Goal: Task Accomplishment & Management: Complete application form

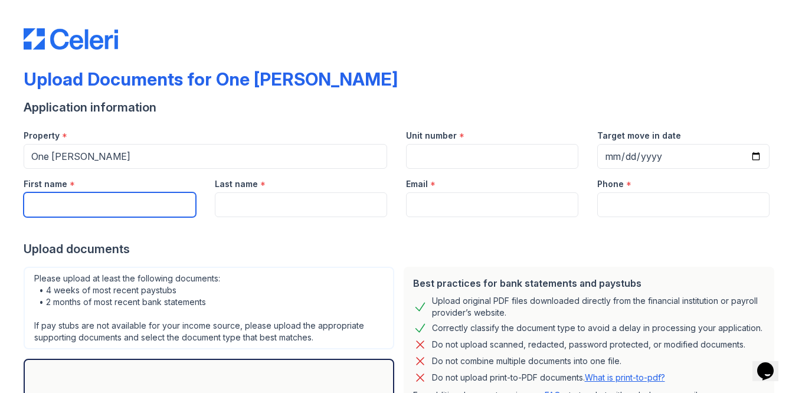
click at [147, 199] on input "First name" at bounding box center [110, 204] width 172 height 25
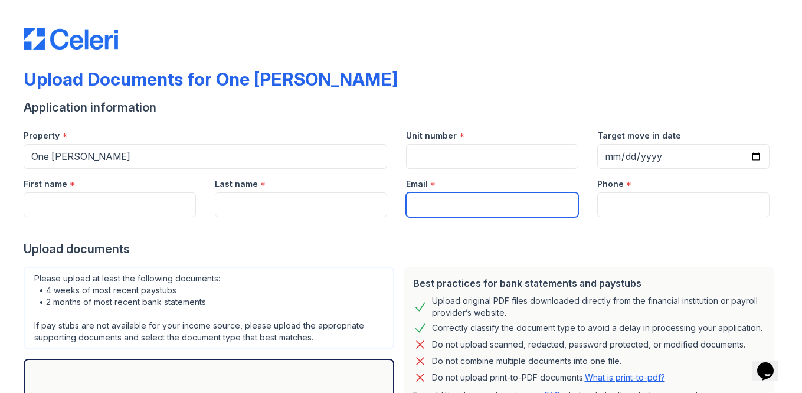
click at [438, 207] on input "Email" at bounding box center [492, 204] width 172 height 25
type input "[EMAIL_ADDRESS][DOMAIN_NAME]"
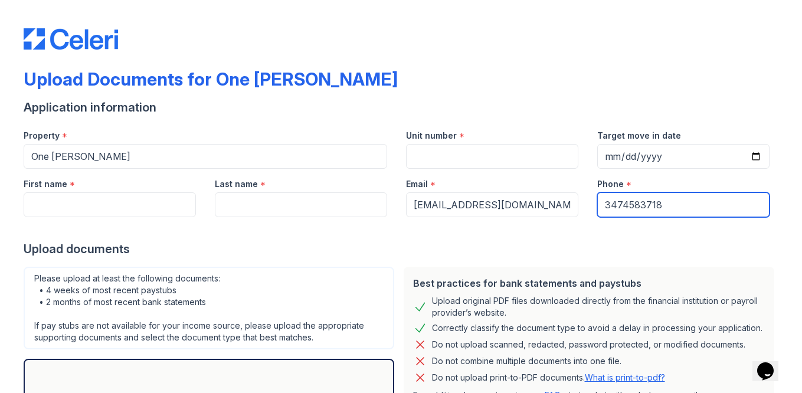
type input "3474583718"
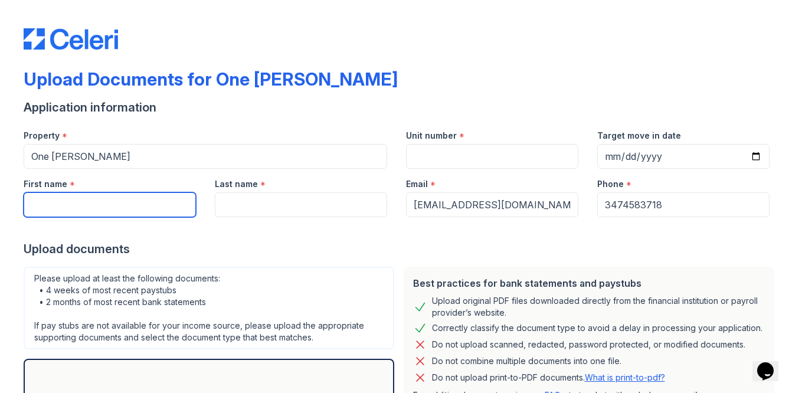
click at [172, 208] on input "First name" at bounding box center [110, 204] width 172 height 25
type input "Marcelyn"
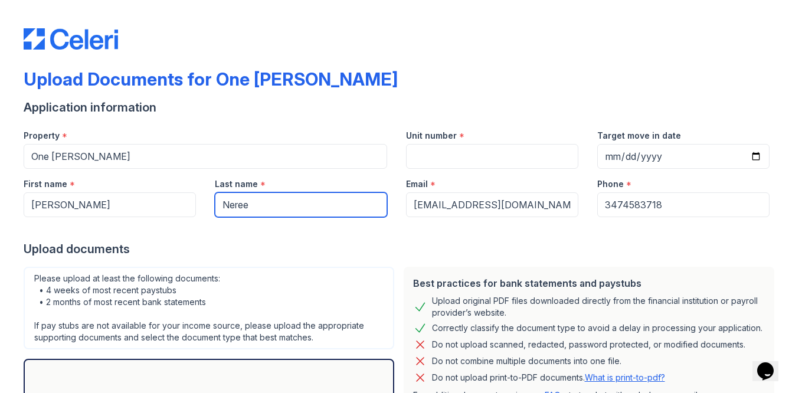
type input "Neree"
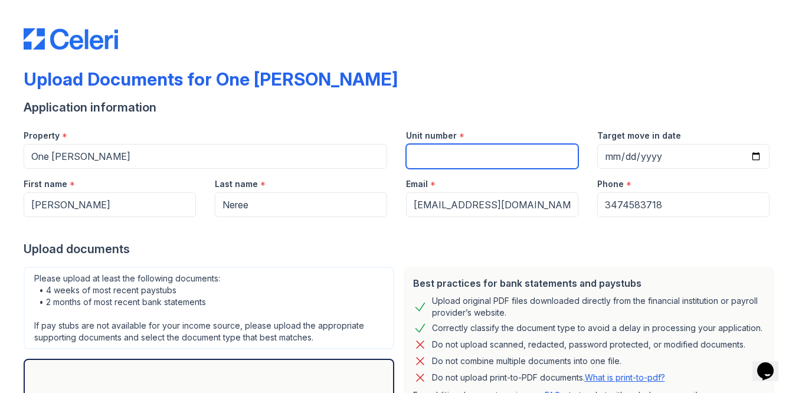
click at [488, 168] on input "Unit number" at bounding box center [492, 156] width 172 height 25
type input "513"
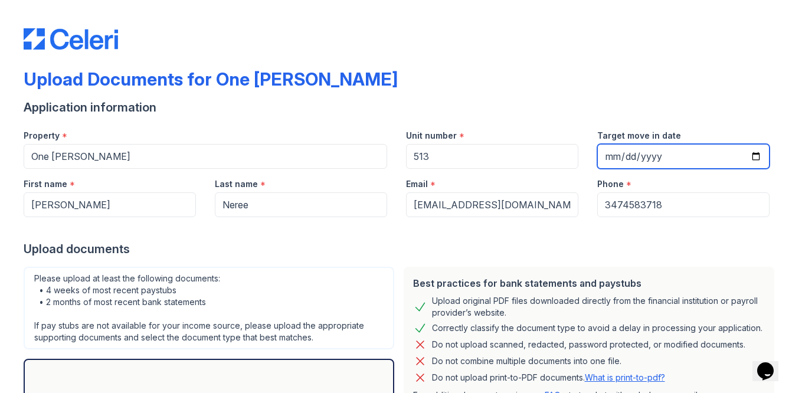
click at [756, 159] on input "Target move in date" at bounding box center [683, 156] width 172 height 25
type input "2025-09-01"
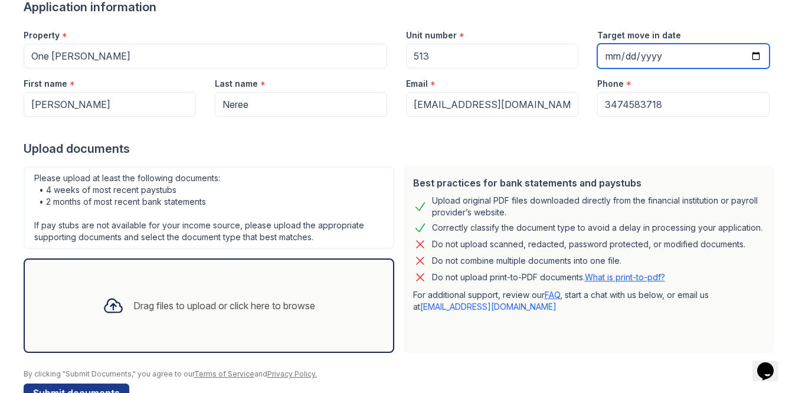
scroll to position [133, 0]
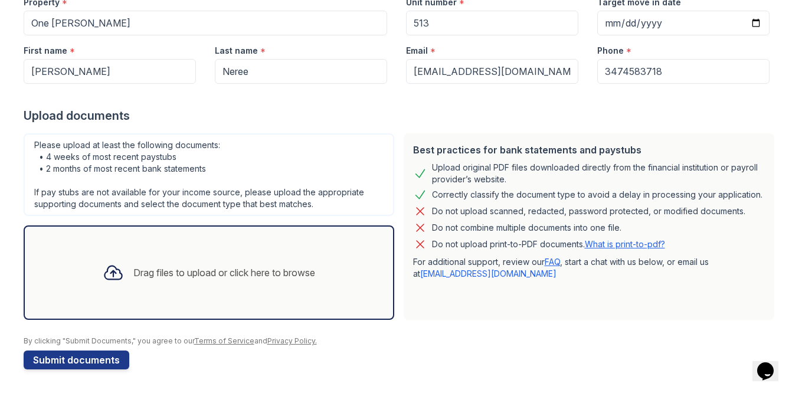
click at [236, 264] on div "Drag files to upload or click here to browse" at bounding box center [208, 273] width 231 height 40
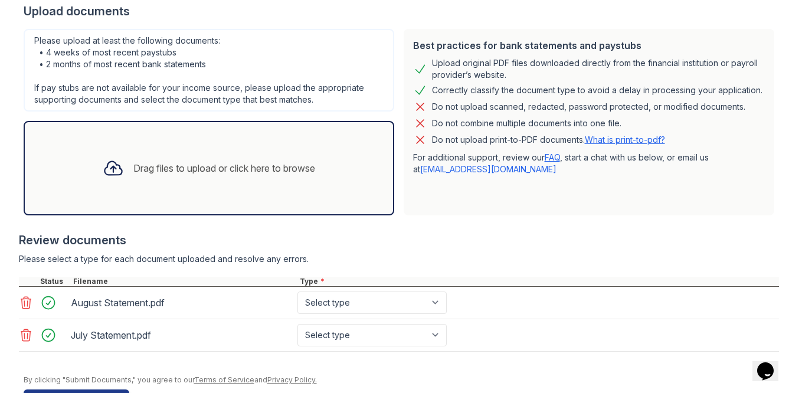
scroll to position [277, 0]
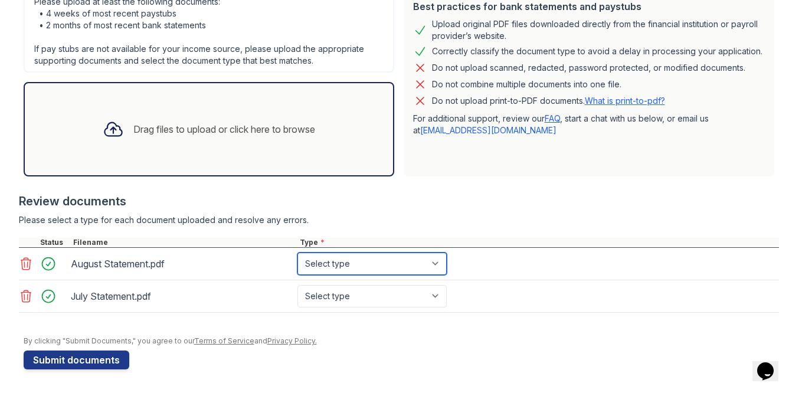
click at [325, 267] on select "Select type Paystub Bank Statement Offer Letter Tax Documents Benefit Award Let…" at bounding box center [372, 264] width 149 height 22
select select "bank_statement"
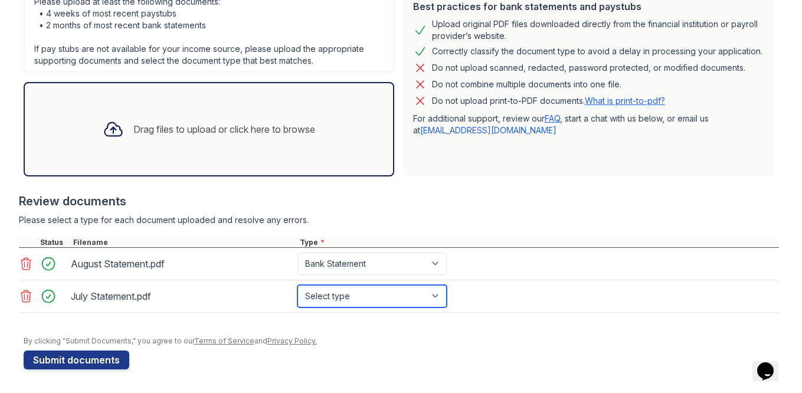
click at [344, 287] on select "Select type Paystub Bank Statement Offer Letter Tax Documents Benefit Award Let…" at bounding box center [372, 296] width 149 height 22
select select "bank_statement"
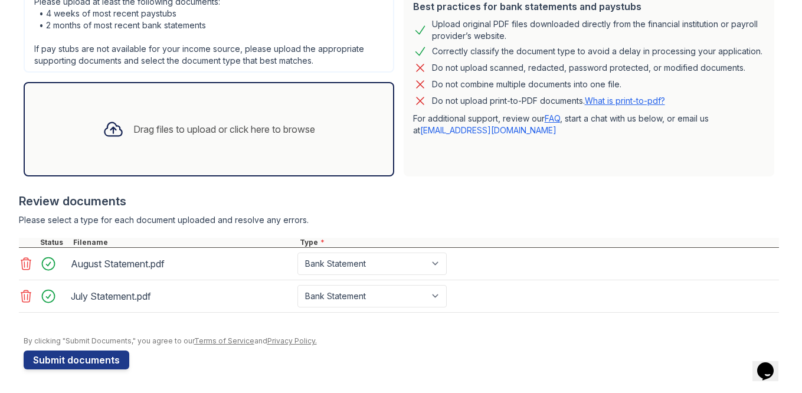
click at [354, 325] on div at bounding box center [402, 331] width 756 height 12
click at [93, 358] on button "Submit documents" at bounding box center [77, 360] width 106 height 19
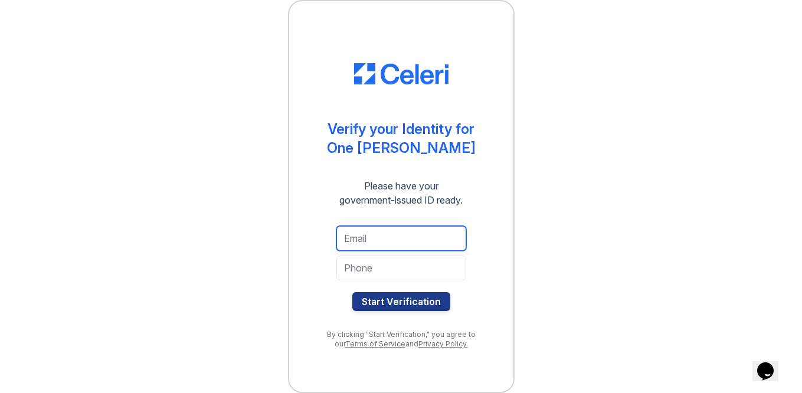
click at [391, 233] on input "email" at bounding box center [401, 238] width 130 height 25
type input "marcneree@gmail.com"
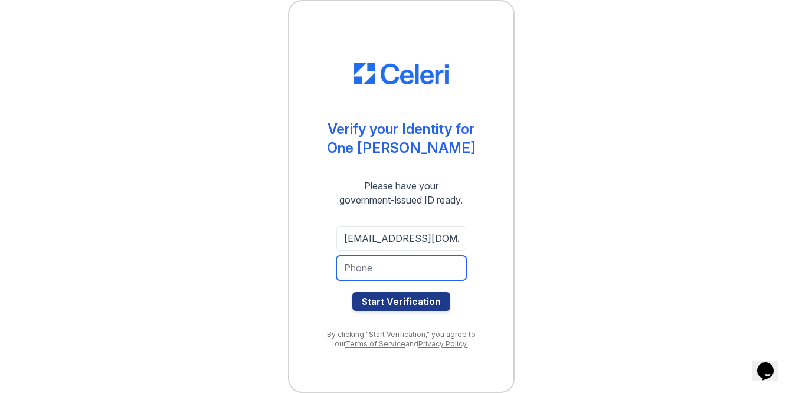
type input "4"
type input "3474583718"
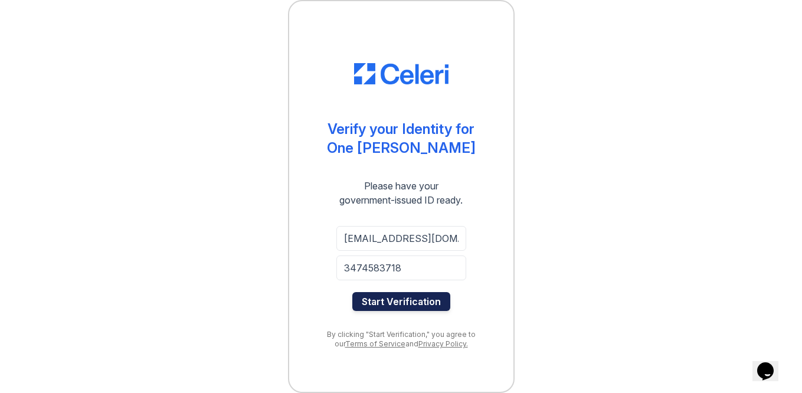
click at [417, 308] on button "Start Verification" at bounding box center [401, 301] width 98 height 19
